Goal: Task Accomplishment & Management: Use online tool/utility

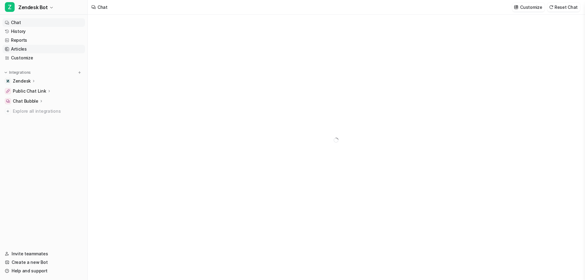
type textarea "**********"
click at [32, 80] on icon at bounding box center [34, 81] width 4 height 5
click at [30, 97] on p "Sources" at bounding box center [26, 99] width 17 height 6
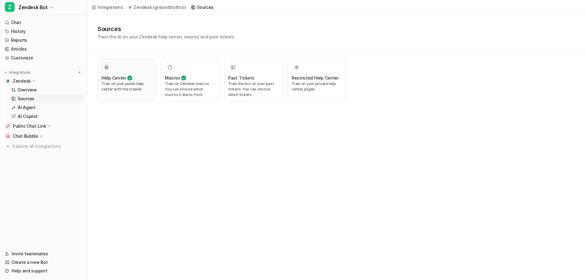
click at [124, 82] on p "Train on your public help center with the crawler" at bounding box center [126, 86] width 51 height 11
click at [26, 80] on p "Zendesk" at bounding box center [22, 81] width 18 height 6
click at [26, 81] on p "Zendesk" at bounding box center [22, 81] width 18 height 6
click at [30, 101] on p "Sources" at bounding box center [26, 99] width 17 height 6
click at [119, 85] on p "Train on your public help center with the crawler" at bounding box center [126, 86] width 51 height 11
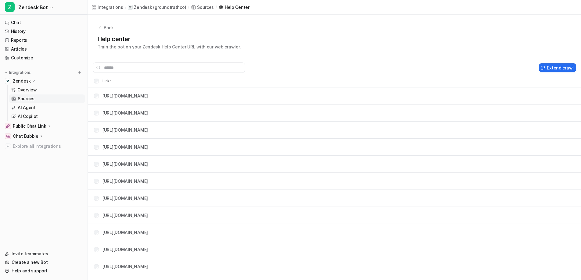
click at [99, 29] on icon at bounding box center [100, 28] width 4 height 4
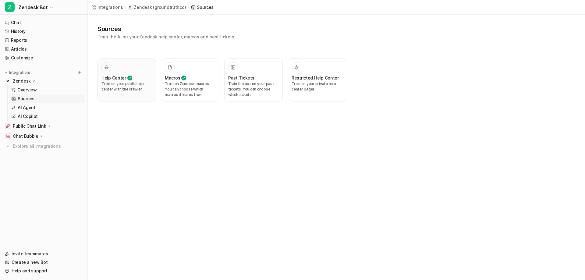
click at [135, 86] on p "Train on your public help center with the crawler" at bounding box center [126, 86] width 51 height 11
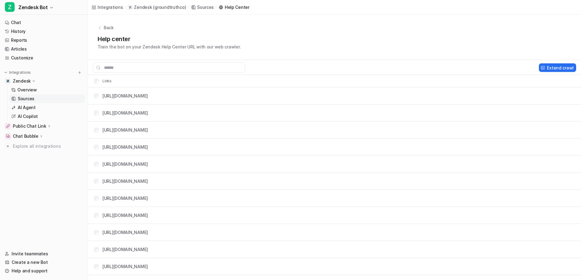
click at [104, 28] on p "Back" at bounding box center [109, 27] width 10 height 6
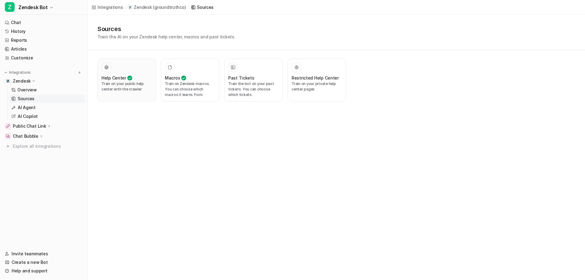
click at [104, 88] on p "Train on your public help center with the crawler" at bounding box center [126, 86] width 51 height 11
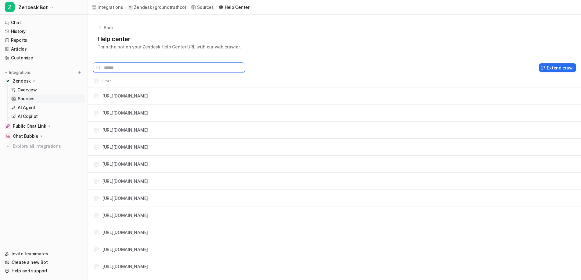
click at [188, 69] on input "text" at bounding box center [169, 67] width 152 height 10
click at [148, 131] on link "[URL][DOMAIN_NAME]" at bounding box center [124, 129] width 45 height 5
click at [217, 70] on input "text" at bounding box center [169, 67] width 152 height 10
type input "*"
click at [135, 67] on input "text" at bounding box center [169, 67] width 152 height 10
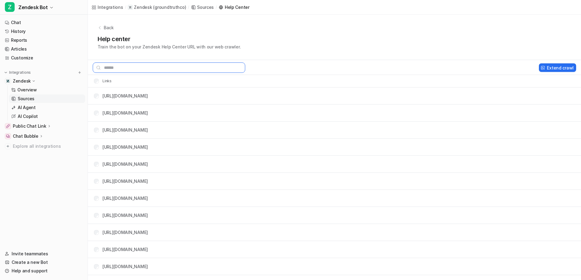
paste input "**********"
type input "**********"
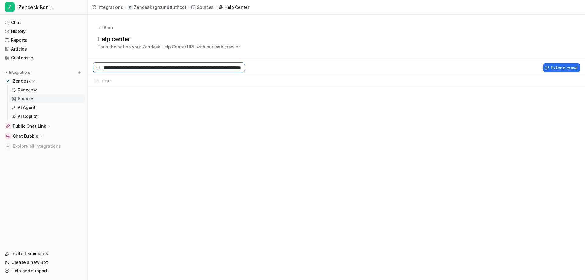
click at [135, 67] on input "**********" at bounding box center [169, 67] width 152 height 10
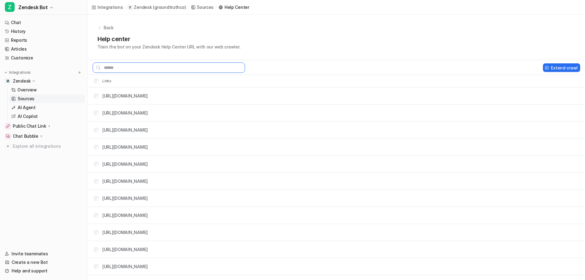
scroll to position [0, 0]
click at [548, 71] on button "Extend crawl" at bounding box center [556, 67] width 37 height 9
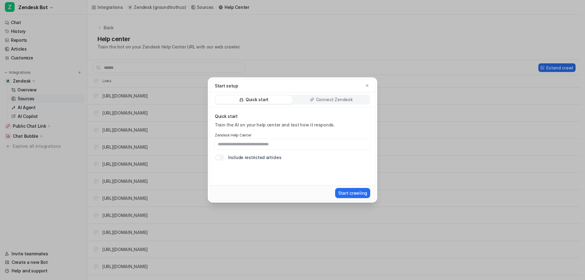
click at [321, 103] on div "Connect Zendesk" at bounding box center [331, 99] width 77 height 9
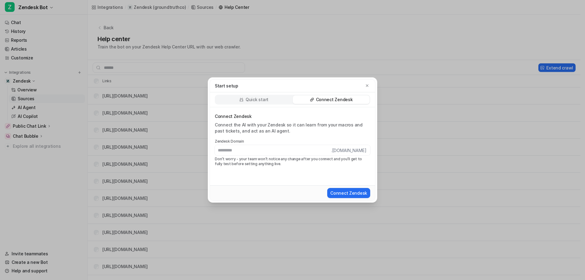
click at [234, 98] on div "Quick start" at bounding box center [253, 99] width 77 height 9
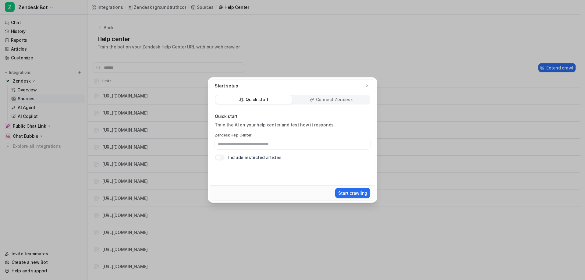
click at [242, 145] on input "text" at bounding box center [292, 144] width 155 height 10
type input "**********"
click at [364, 194] on button "Start crawling" at bounding box center [352, 193] width 35 height 10
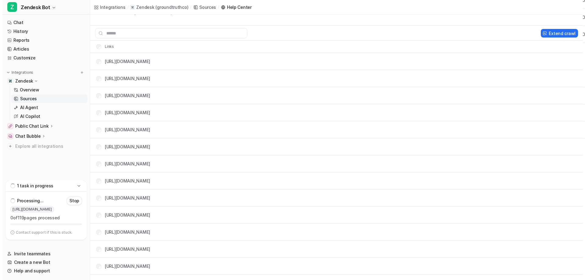
scroll to position [0, 0]
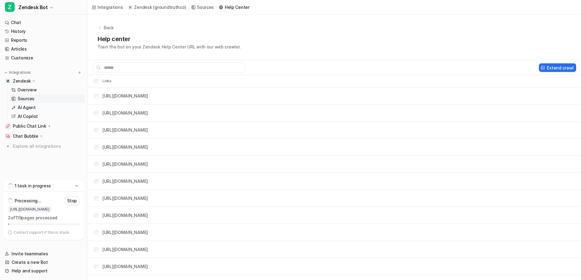
click at [71, 202] on p "Stop" at bounding box center [72, 201] width 10 height 6
click at [76, 219] on icon at bounding box center [77, 219] width 2 height 2
click at [28, 50] on link "Articles" at bounding box center [43, 49] width 83 height 9
